Goal: Task Accomplishment & Management: Manage account settings

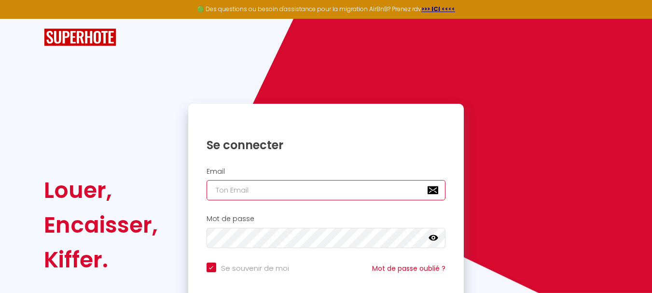
type input "[EMAIL_ADDRESS][DOMAIN_NAME]"
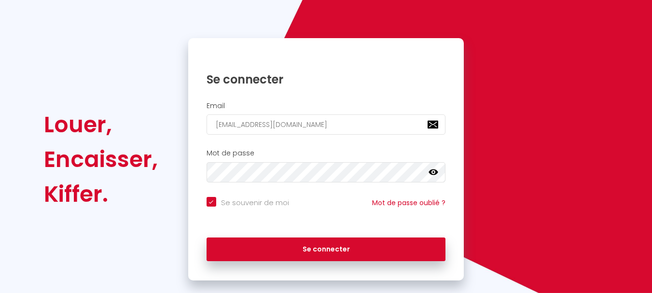
scroll to position [71, 0]
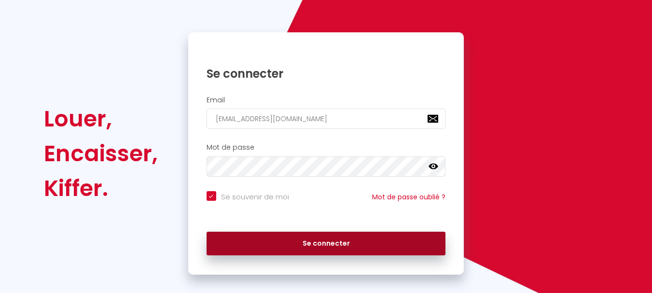
click at [402, 235] on button "Se connecter" at bounding box center [326, 244] width 239 height 24
checkbox input "true"
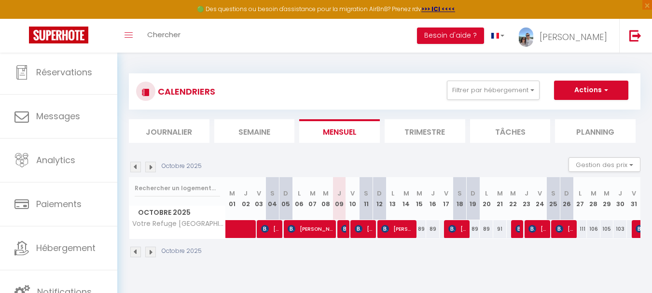
scroll to position [46, 0]
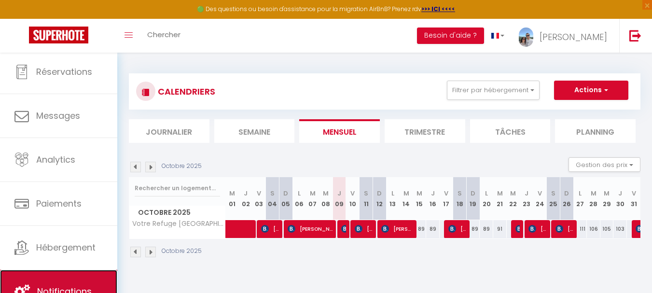
click at [75, 280] on link "Notifications" at bounding box center [58, 291] width 117 height 43
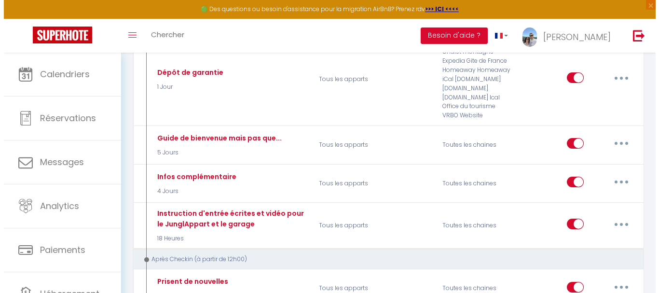
scroll to position [294, 0]
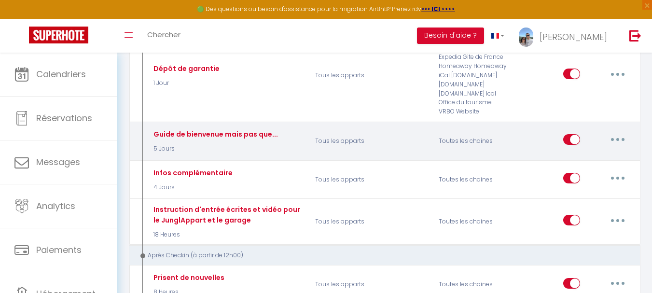
click at [618, 139] on icon "button" at bounding box center [617, 139] width 3 height 3
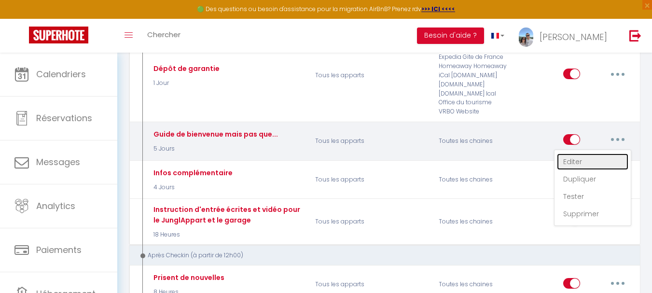
click at [590, 165] on link "Editer" at bounding box center [592, 161] width 71 height 16
type input "Guide de bienvenue mais pas que..."
select select "5 Jours"
select select "if_booking_is_paid"
checkbox input "true"
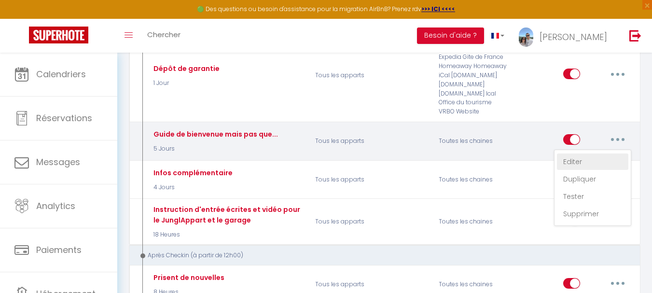
checkbox input "false"
radio input "true"
type input "🎉 Nouveautés pour rendre votre séjour inoubliable !"
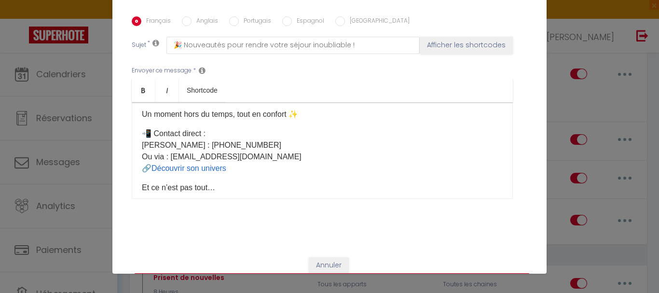
scroll to position [154, 0]
